Goal: Find specific page/section: Find specific page/section

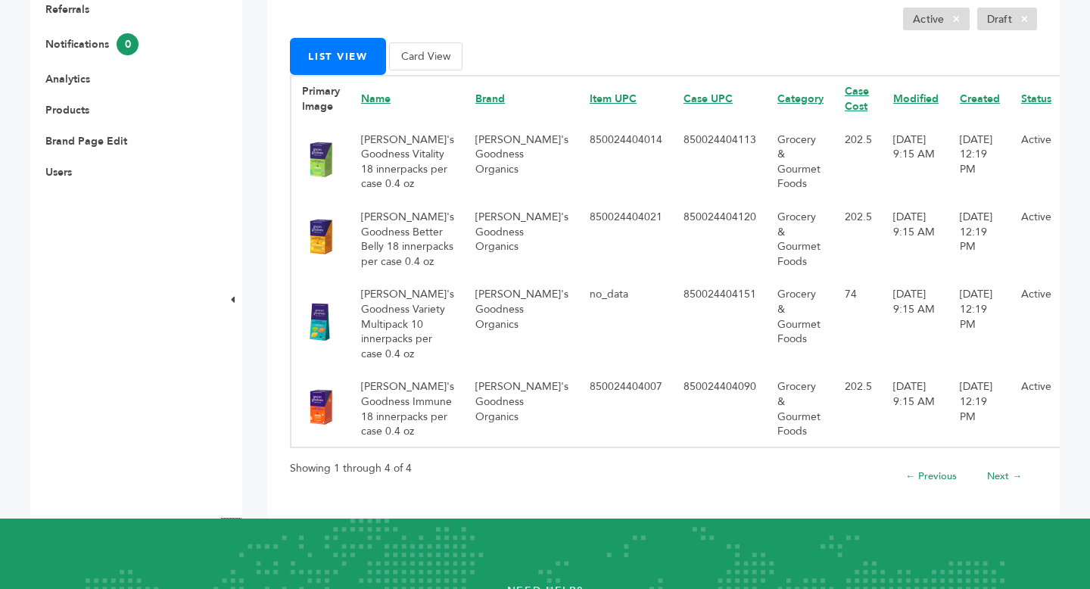
scroll to position [372, 0]
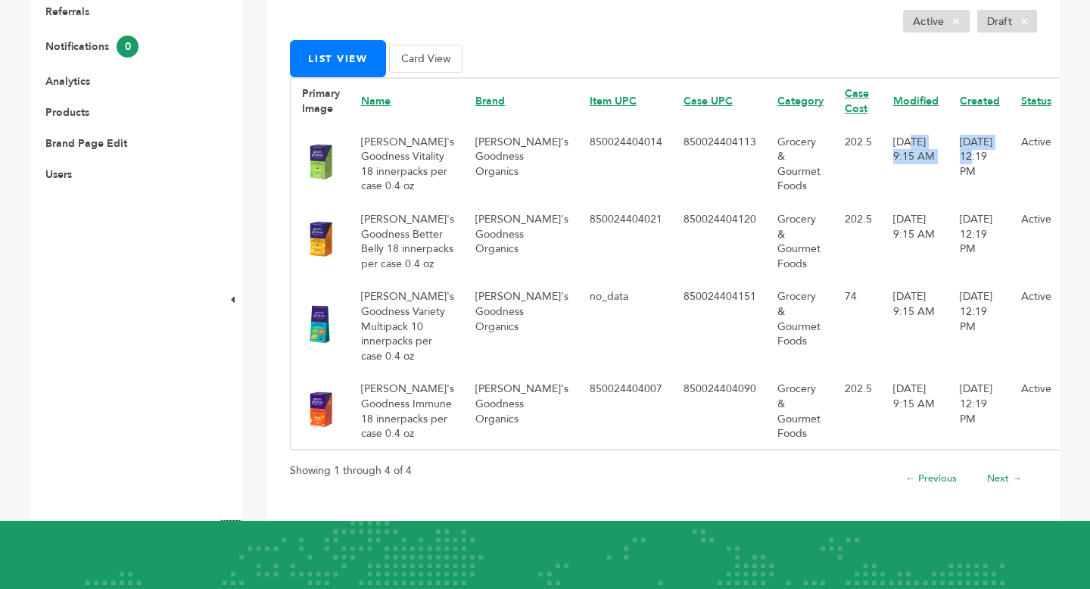
drag, startPoint x: 819, startPoint y: 145, endPoint x: 867, endPoint y: 153, distance: 49.0
click at [867, 152] on tr "Grace's Goodness Vitality 18 innerpacks per case 0.4 oz Grace's Goodness Organi…" at bounding box center [712, 162] width 843 height 77
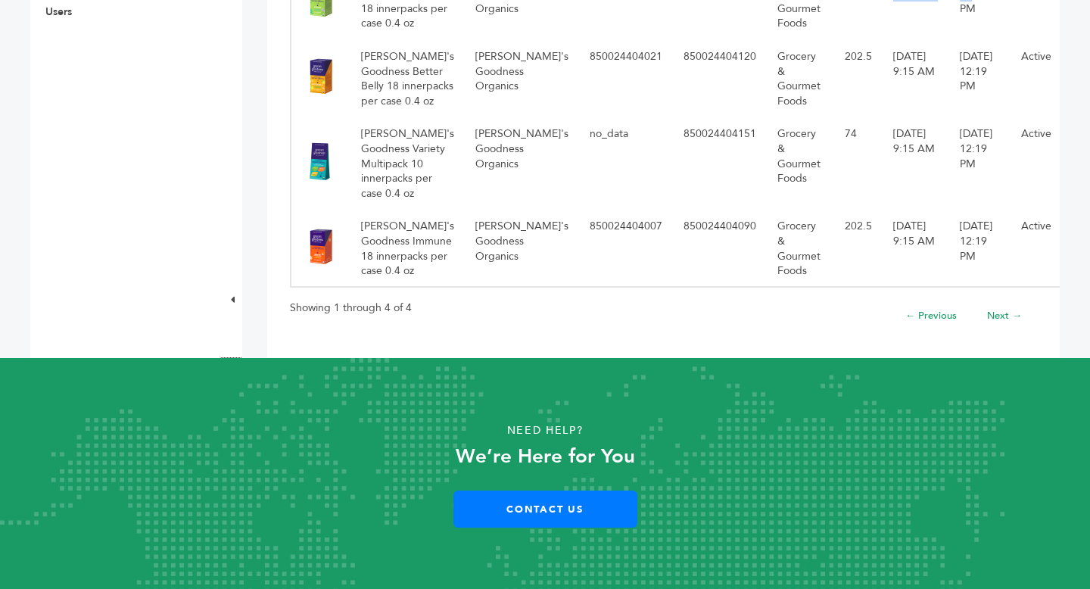
scroll to position [0, 0]
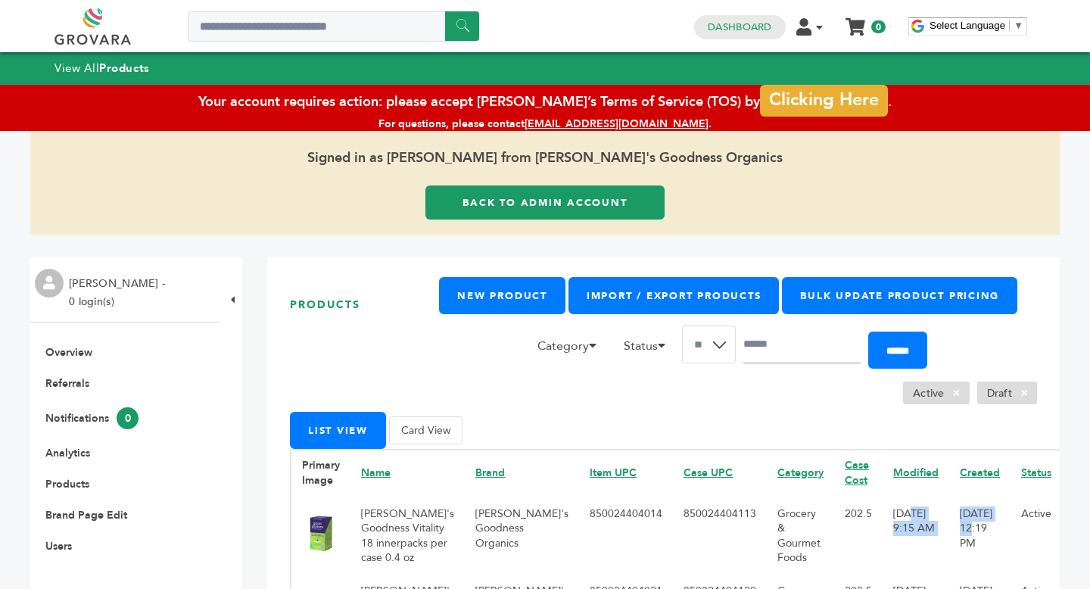
click at [604, 210] on link "Back to Admin Account" at bounding box center [544, 202] width 239 height 34
